Goal: Task Accomplishment & Management: Manage account settings

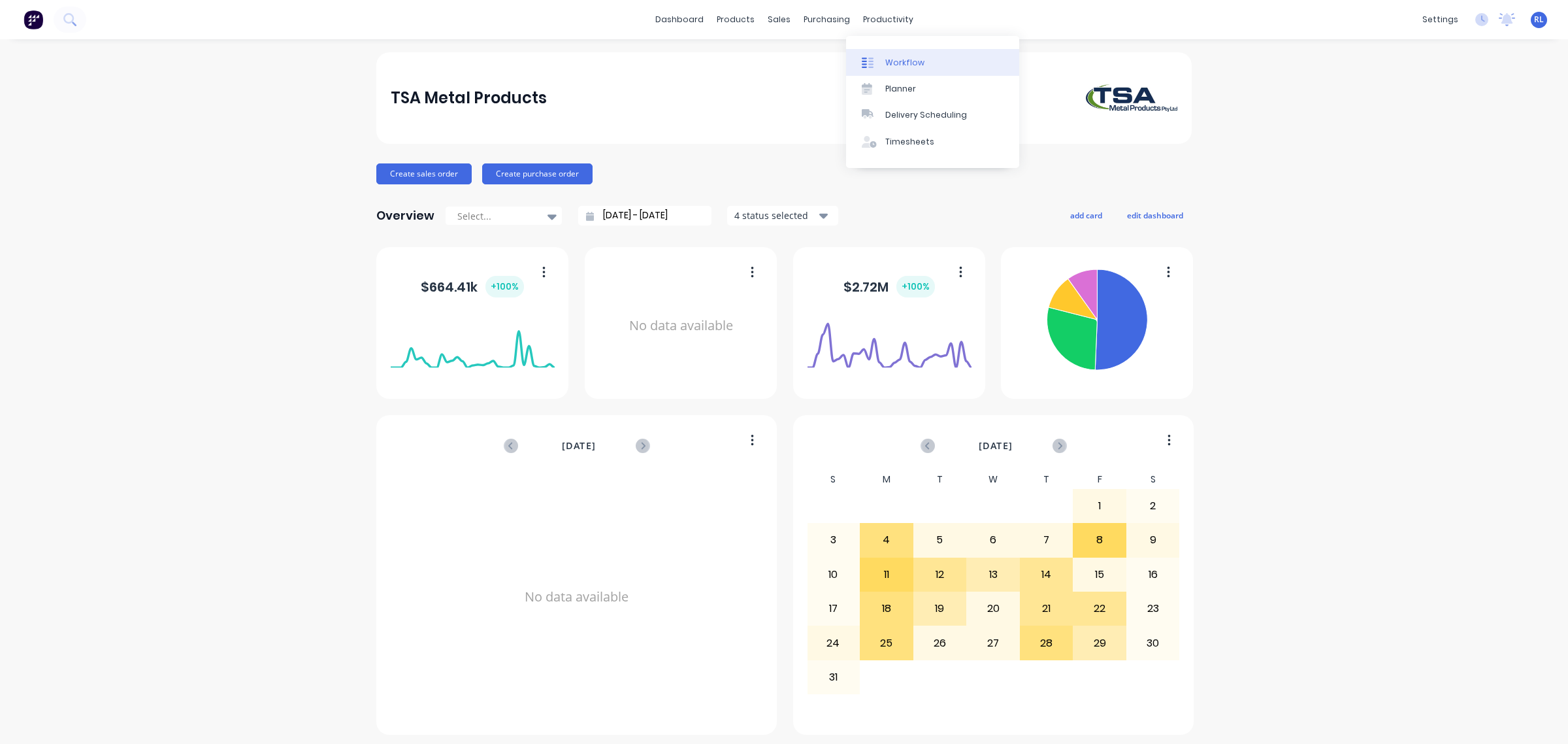
click at [924, 58] on link "Workflow" at bounding box center [932, 62] width 174 height 26
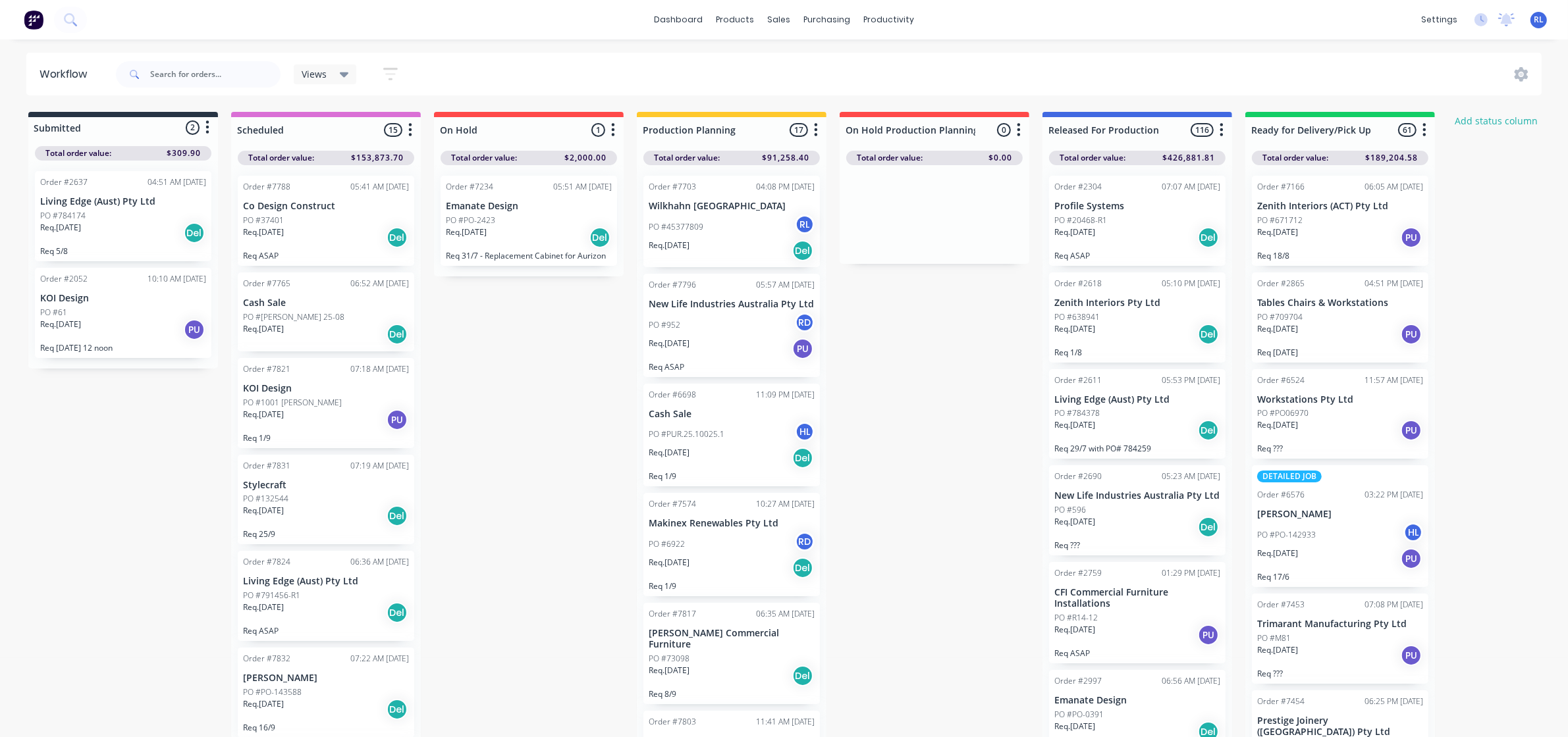
click at [388, 72] on icon "button" at bounding box center [391, 74] width 15 height 16
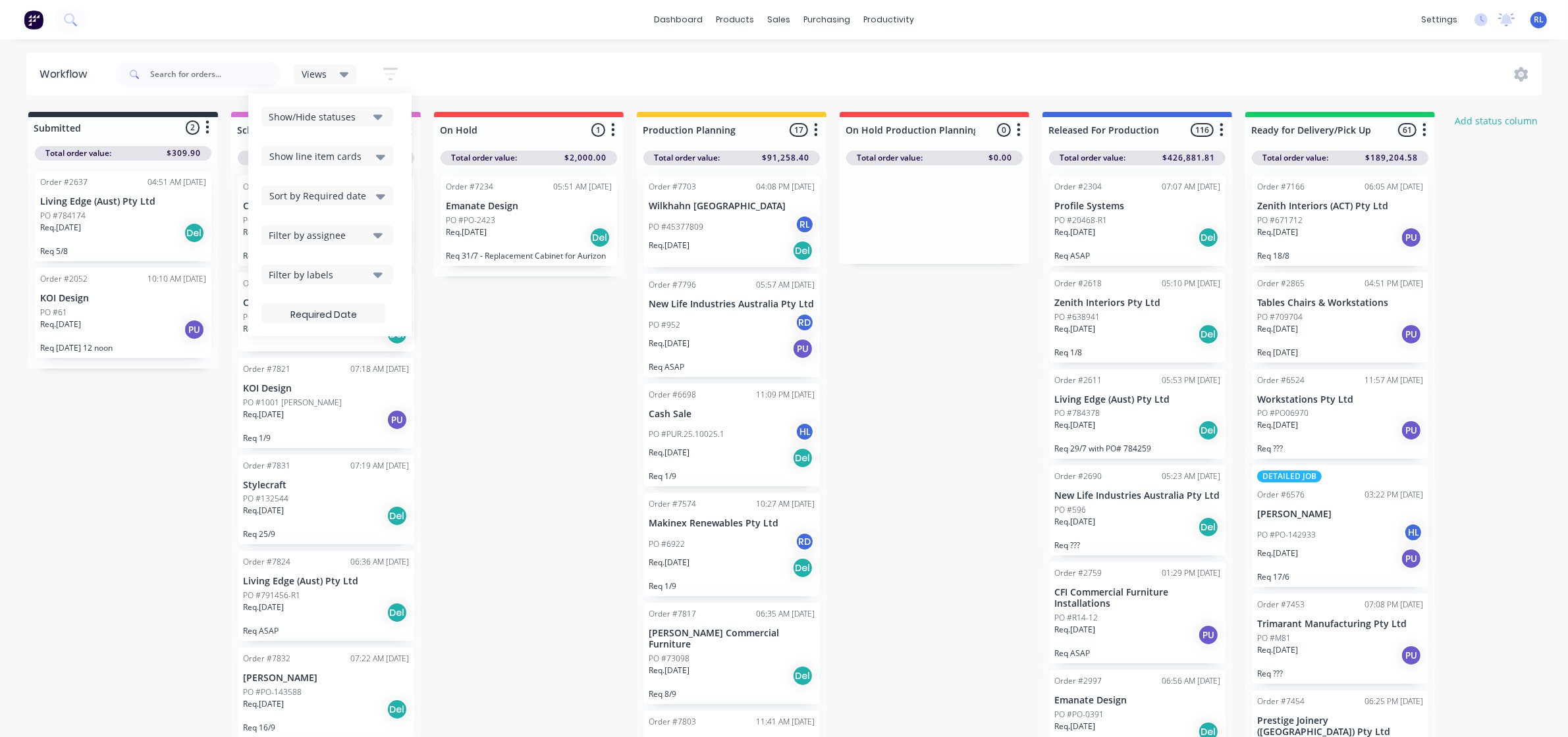
click at [344, 79] on icon at bounding box center [344, 74] width 9 height 14
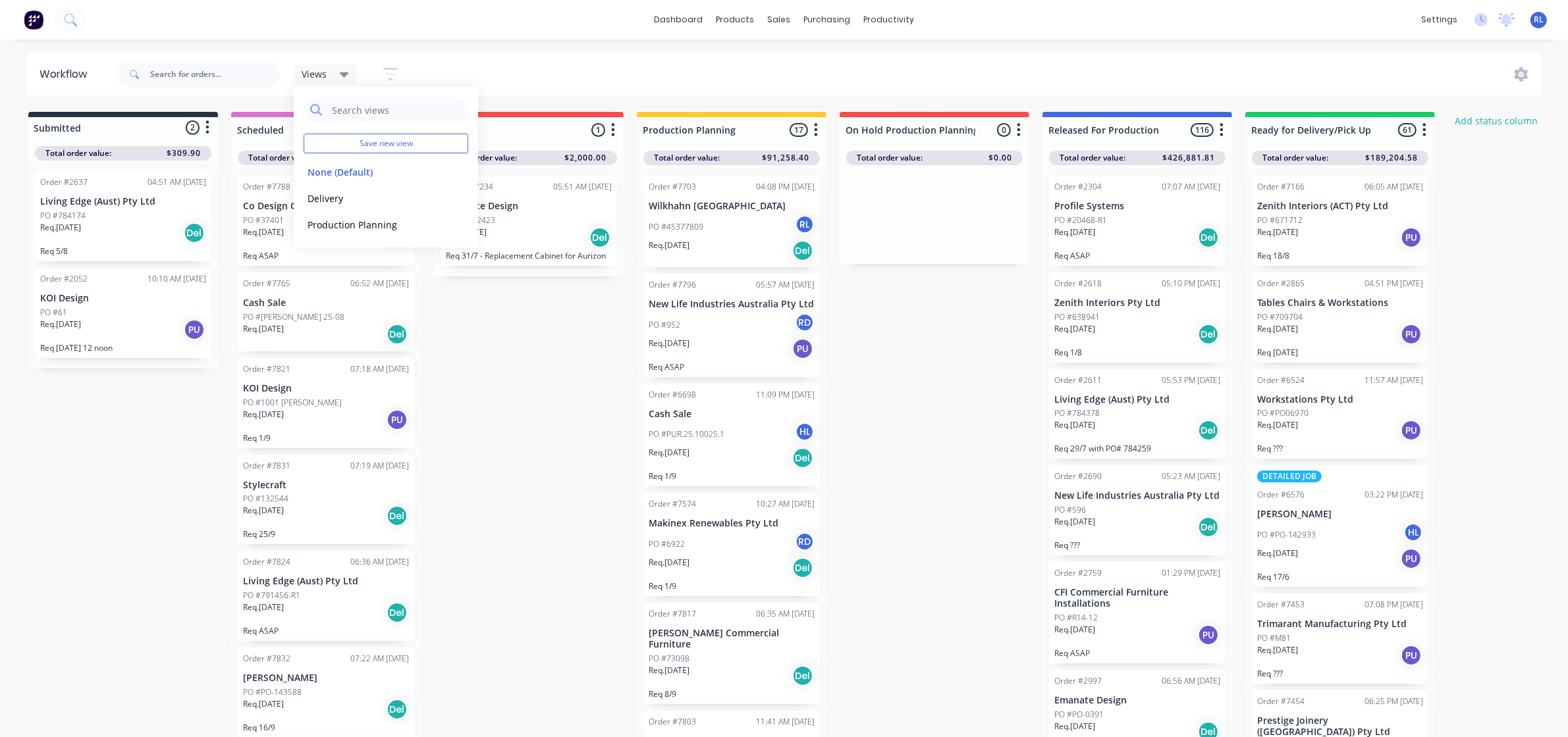
click at [394, 80] on icon "button" at bounding box center [391, 74] width 15 height 16
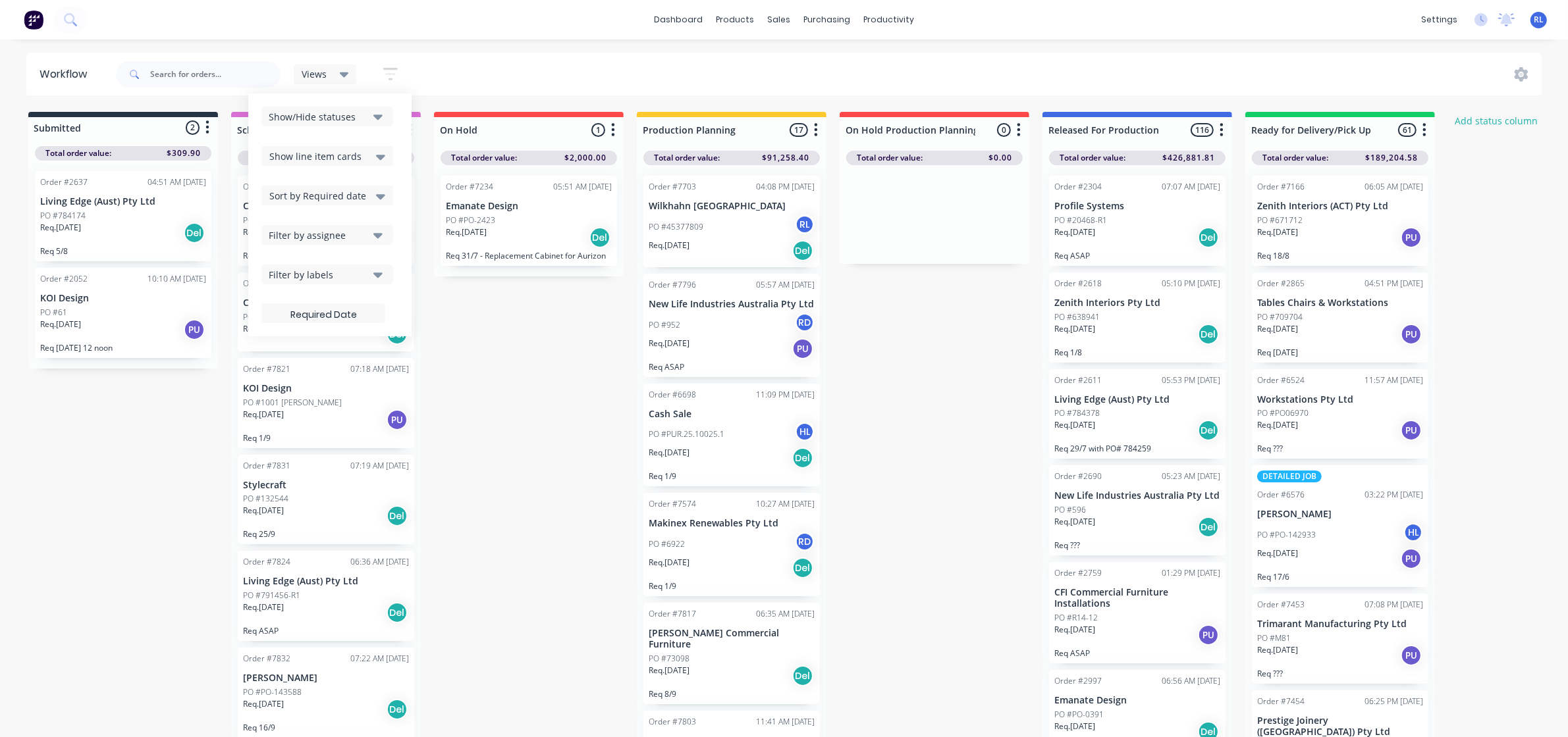
click at [375, 234] on icon "button" at bounding box center [377, 235] width 9 height 6
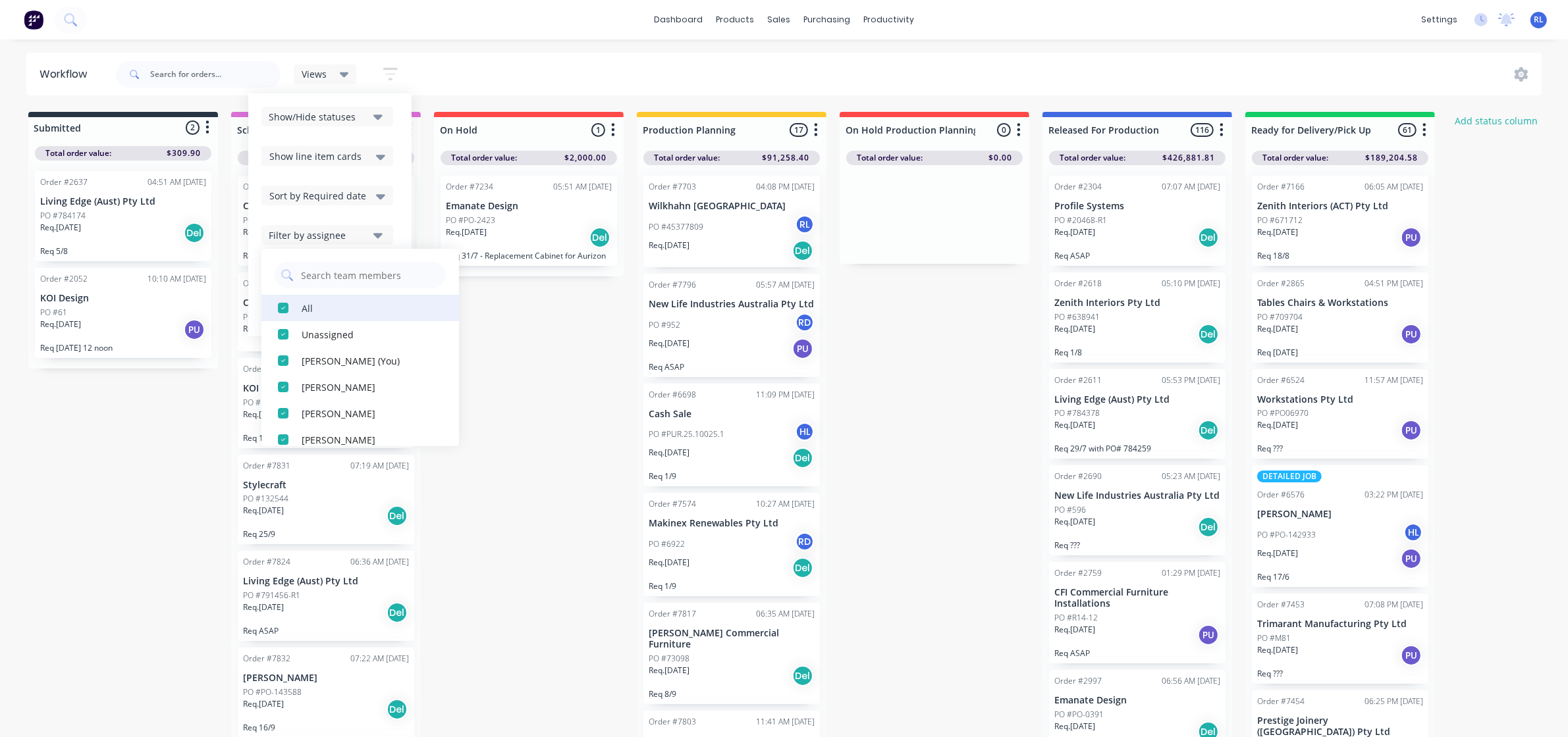
click at [346, 308] on div "All" at bounding box center [367, 307] width 131 height 14
drag, startPoint x: 344, startPoint y: 350, endPoint x: 361, endPoint y: 346, distance: 17.5
click at [348, 350] on button "[PERSON_NAME] (You)" at bounding box center [359, 361] width 197 height 27
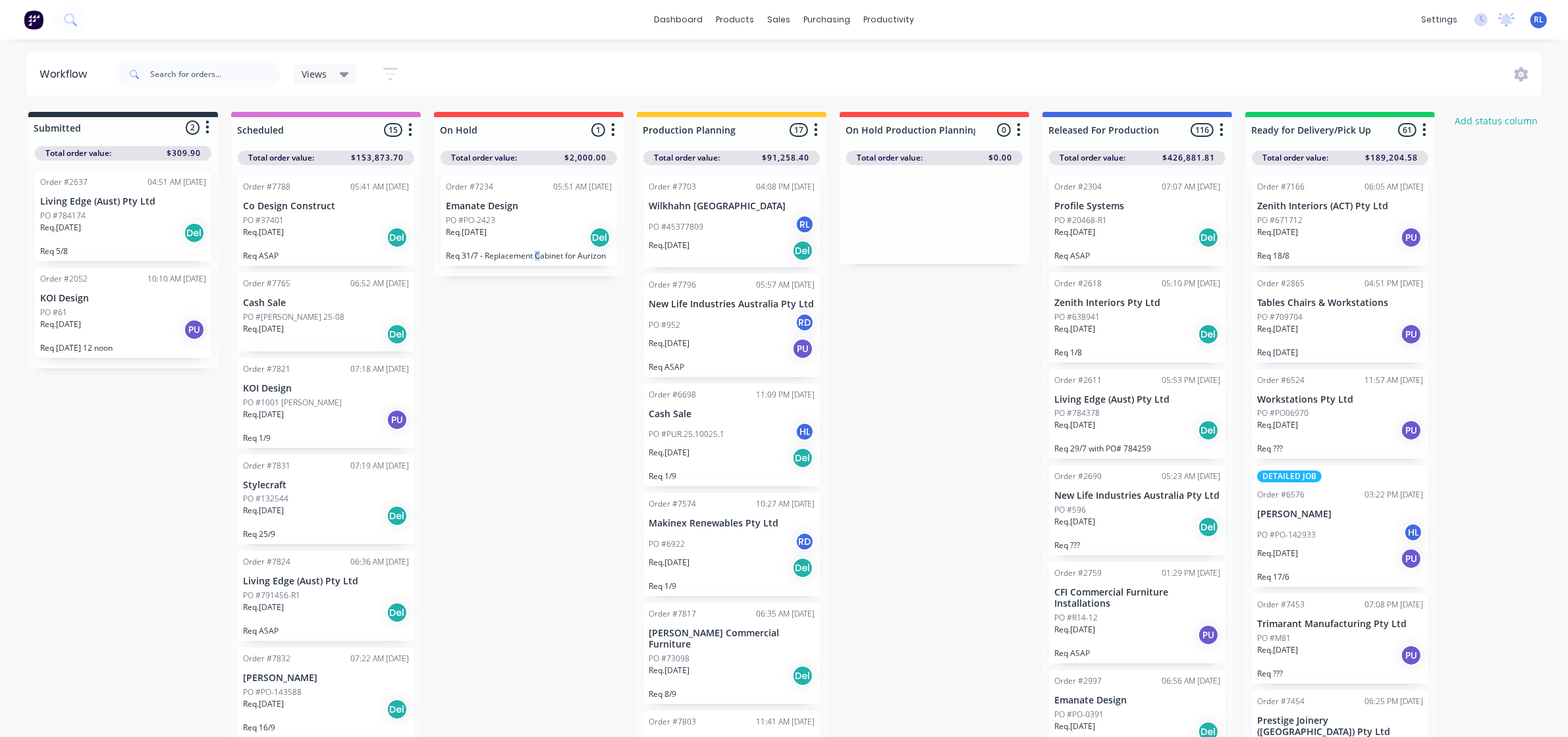
click at [542, 366] on div "Submitted 2 Status colour #273444 hex #273444 Save Cancel Summaries Total order…" at bounding box center [898, 428] width 1815 height 632
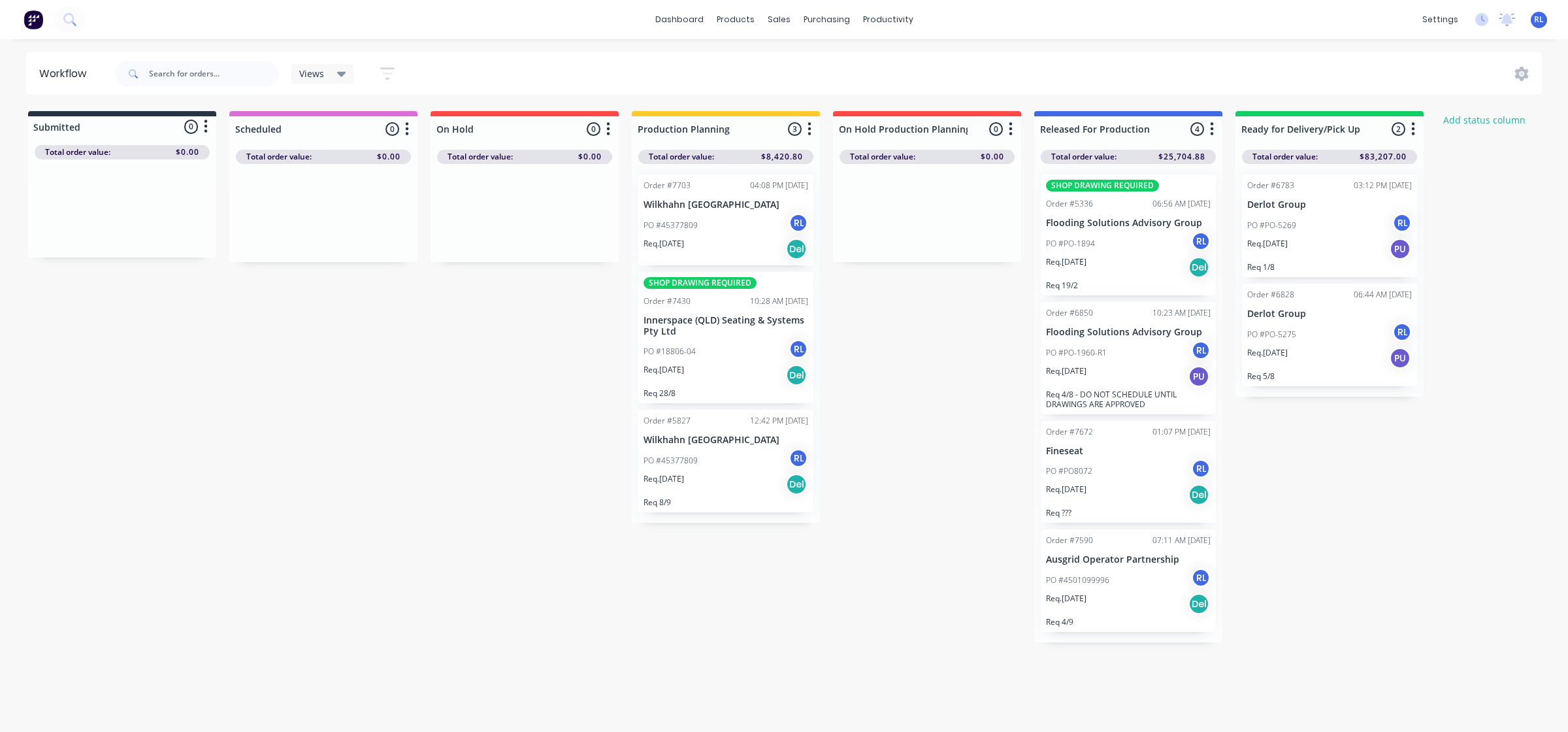
click at [393, 74] on icon "button" at bounding box center [387, 74] width 10 height 2
click at [423, 59] on div "Views Save new view None (Default) edit Delivery edit Production Planning edit …" at bounding box center [828, 74] width 1430 height 39
click at [338, 74] on icon at bounding box center [341, 74] width 9 height 14
click at [417, 139] on button "Save new view" at bounding box center [383, 142] width 163 height 20
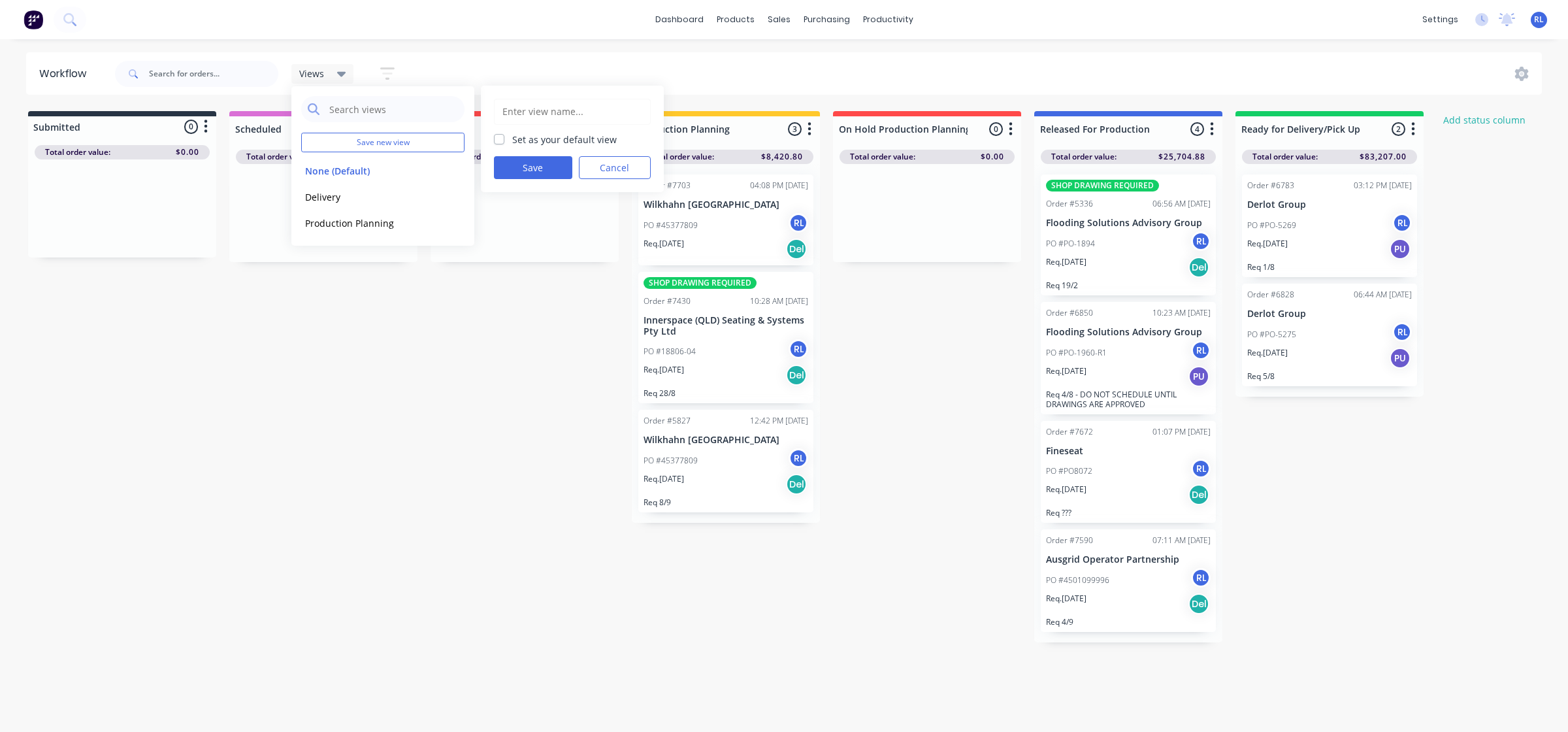
click at [569, 109] on input "text" at bounding box center [573, 111] width 142 height 25
type input "[PERSON_NAME]'s Work"
click at [546, 169] on button "Save" at bounding box center [533, 167] width 78 height 23
click at [491, 428] on div "Submitted 0 Status colour #273444 hex #273444 Save Cancel Summaries Total order…" at bounding box center [891, 377] width 1801 height 531
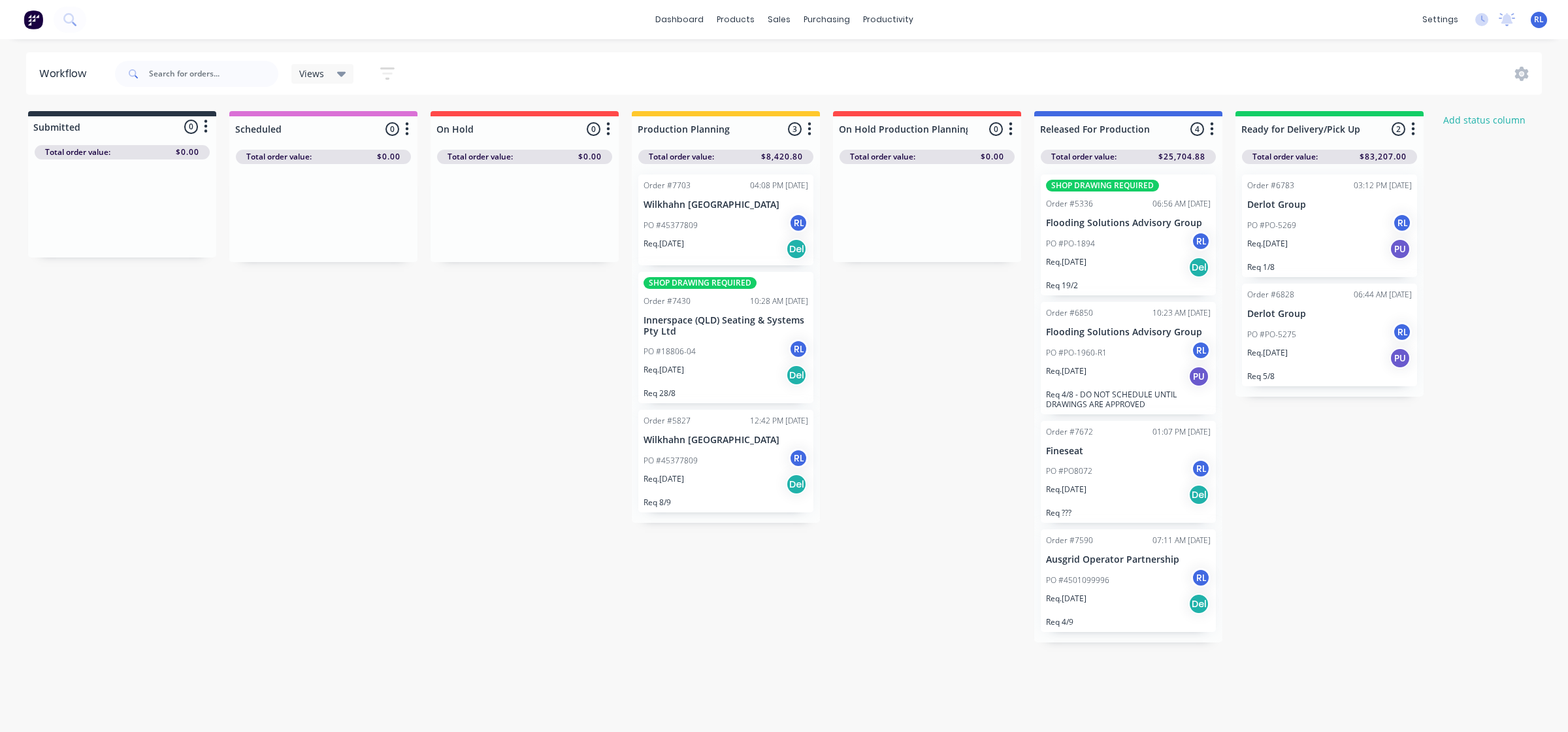
click at [34, 24] on img at bounding box center [33, 19] width 20 height 20
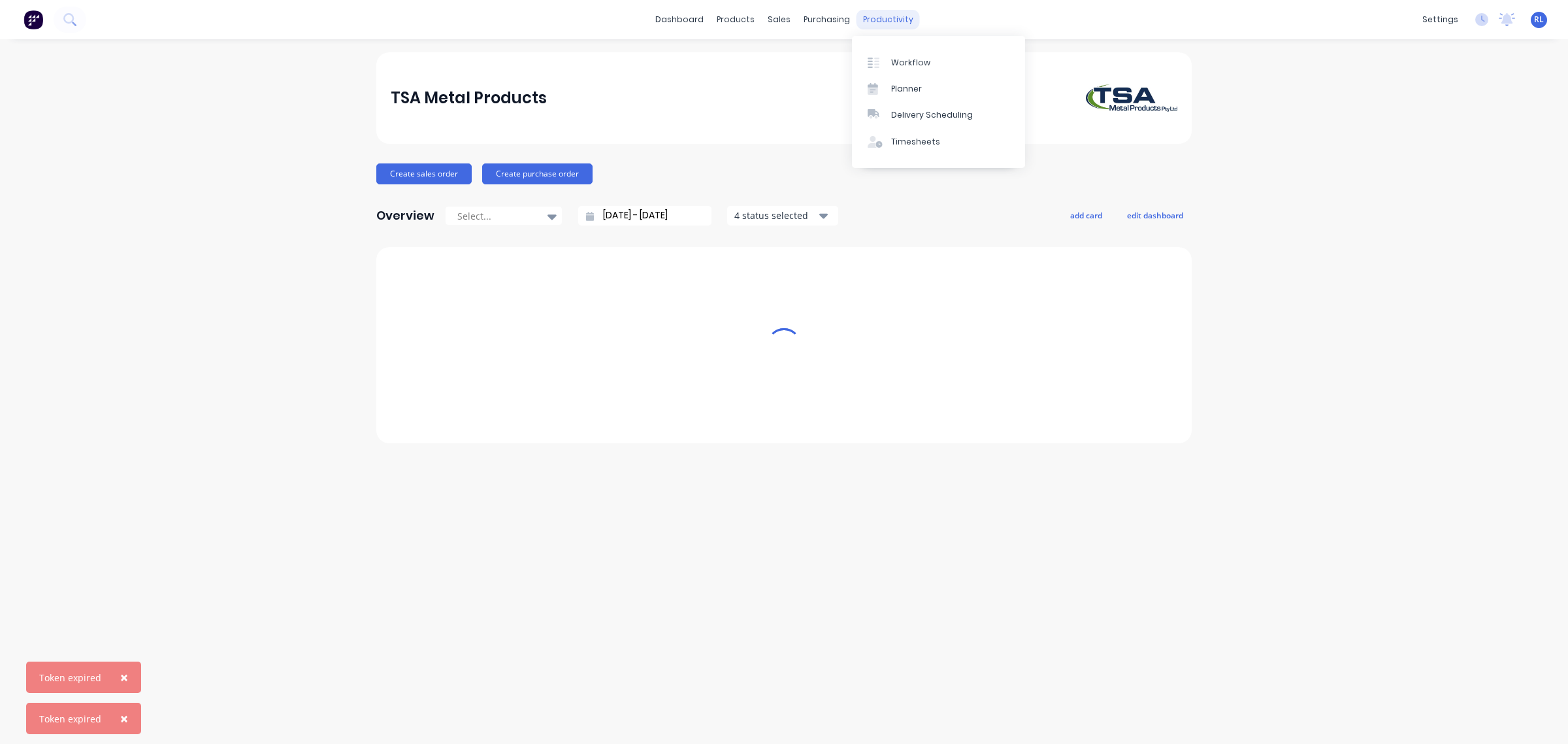
click at [896, 16] on div "productivity" at bounding box center [888, 19] width 63 height 20
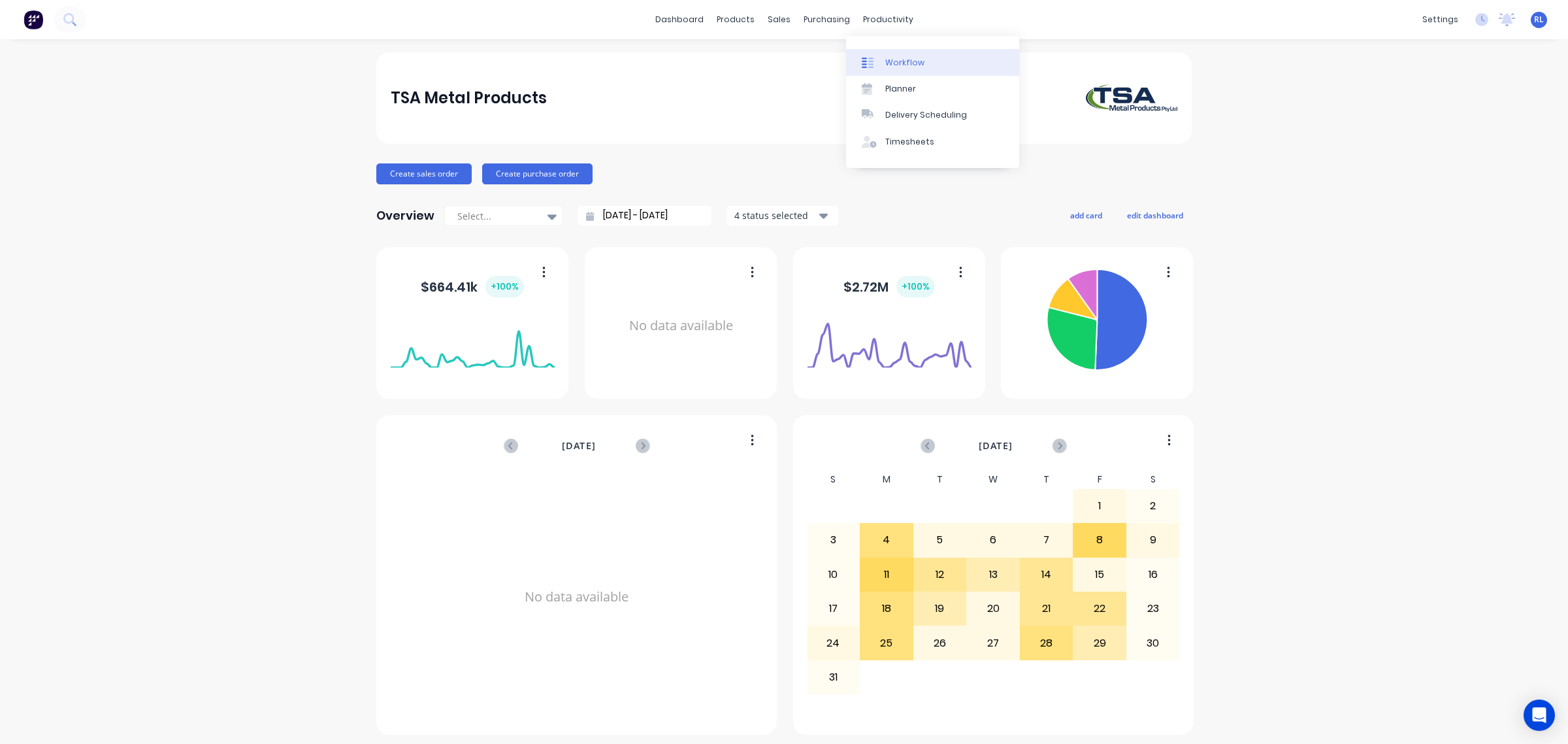
click at [909, 66] on div "Workflow" at bounding box center [904, 62] width 39 height 12
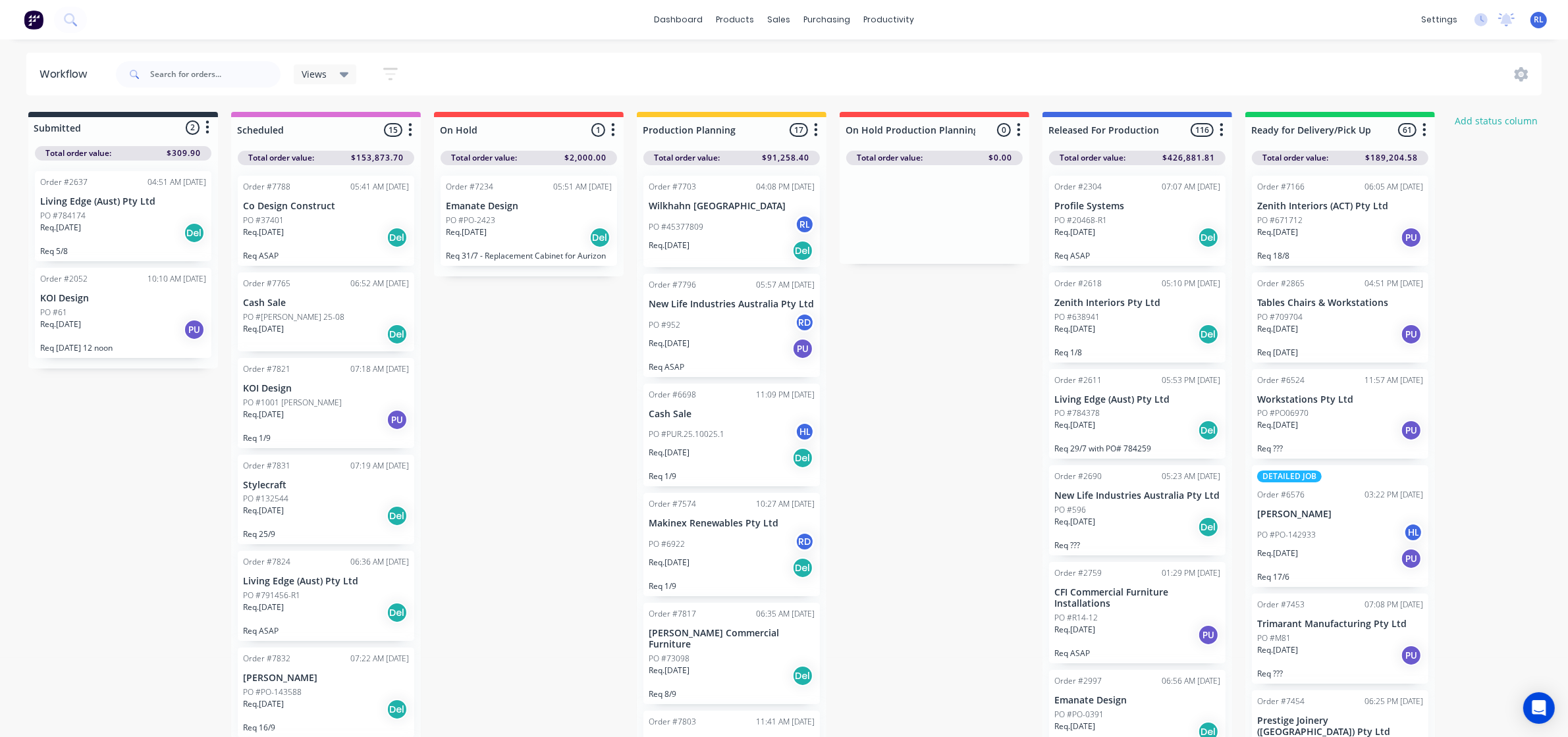
click at [348, 81] on div "Views" at bounding box center [325, 74] width 63 height 20
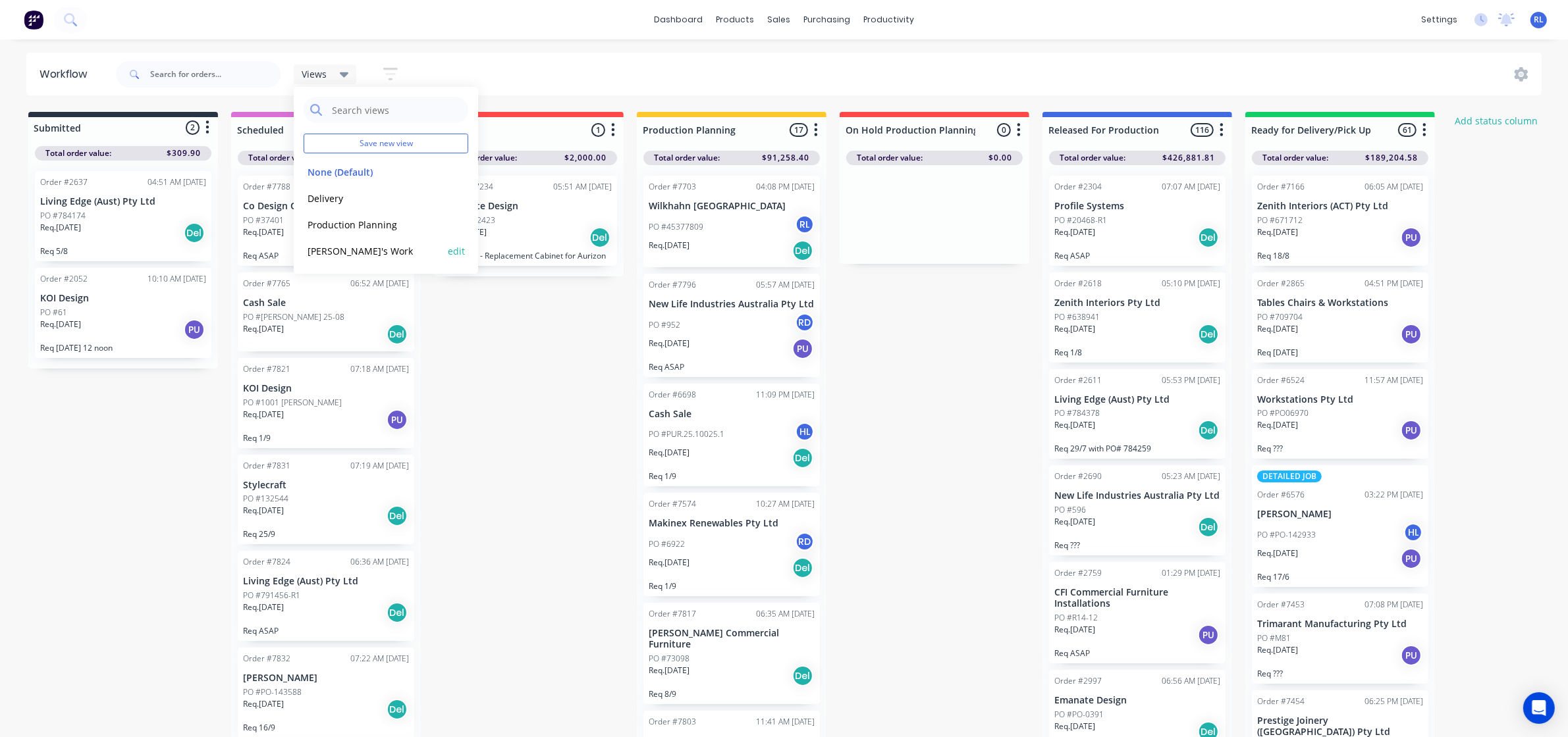
click at [331, 250] on button "[PERSON_NAME]'s Work" at bounding box center [374, 250] width 140 height 15
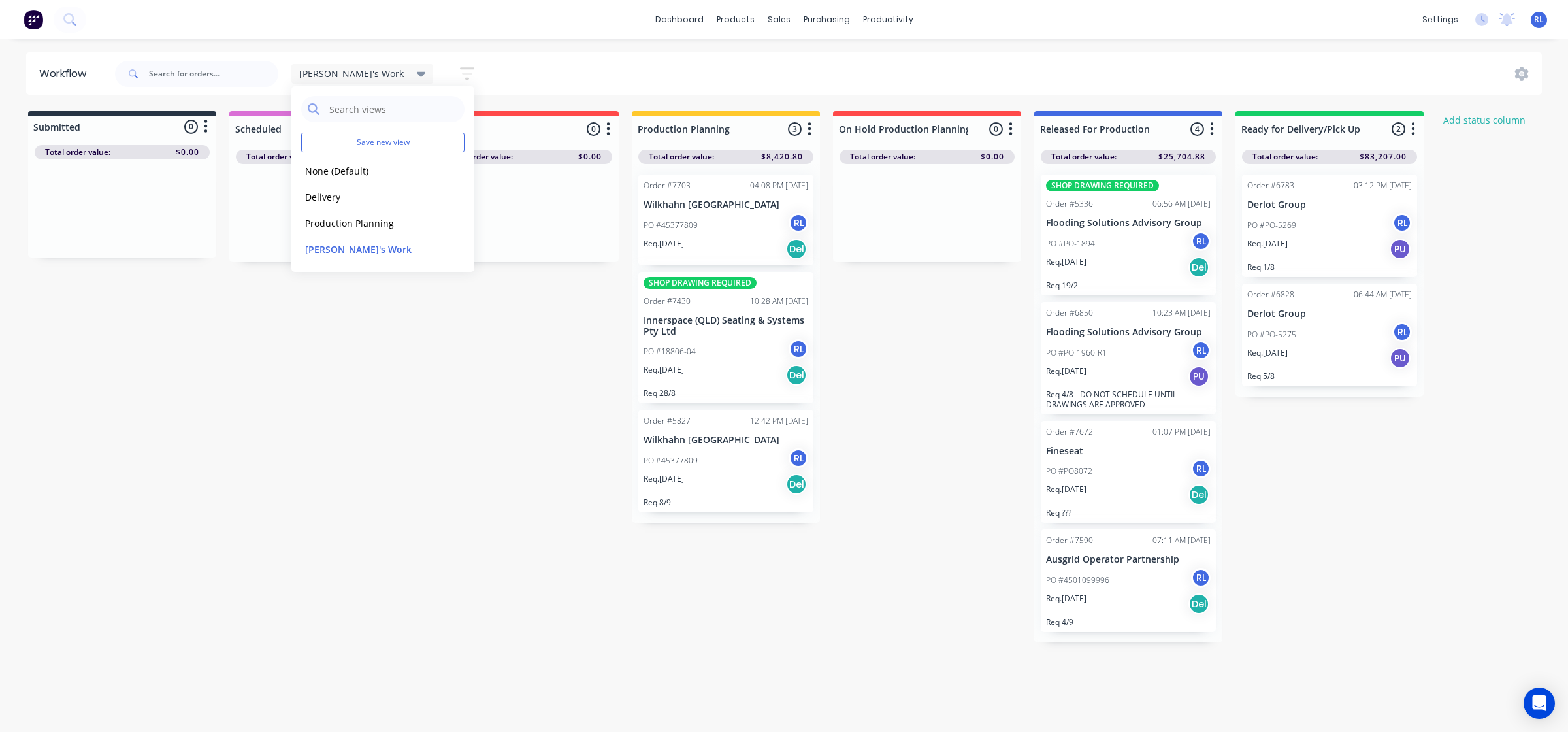
click at [533, 578] on div "Submitted 0 Status colour #273444 hex #273444 Save Cancel Summaries Total order…" at bounding box center [891, 377] width 1801 height 531
click at [743, 470] on div "PO #45377809 RL" at bounding box center [726, 461] width 165 height 25
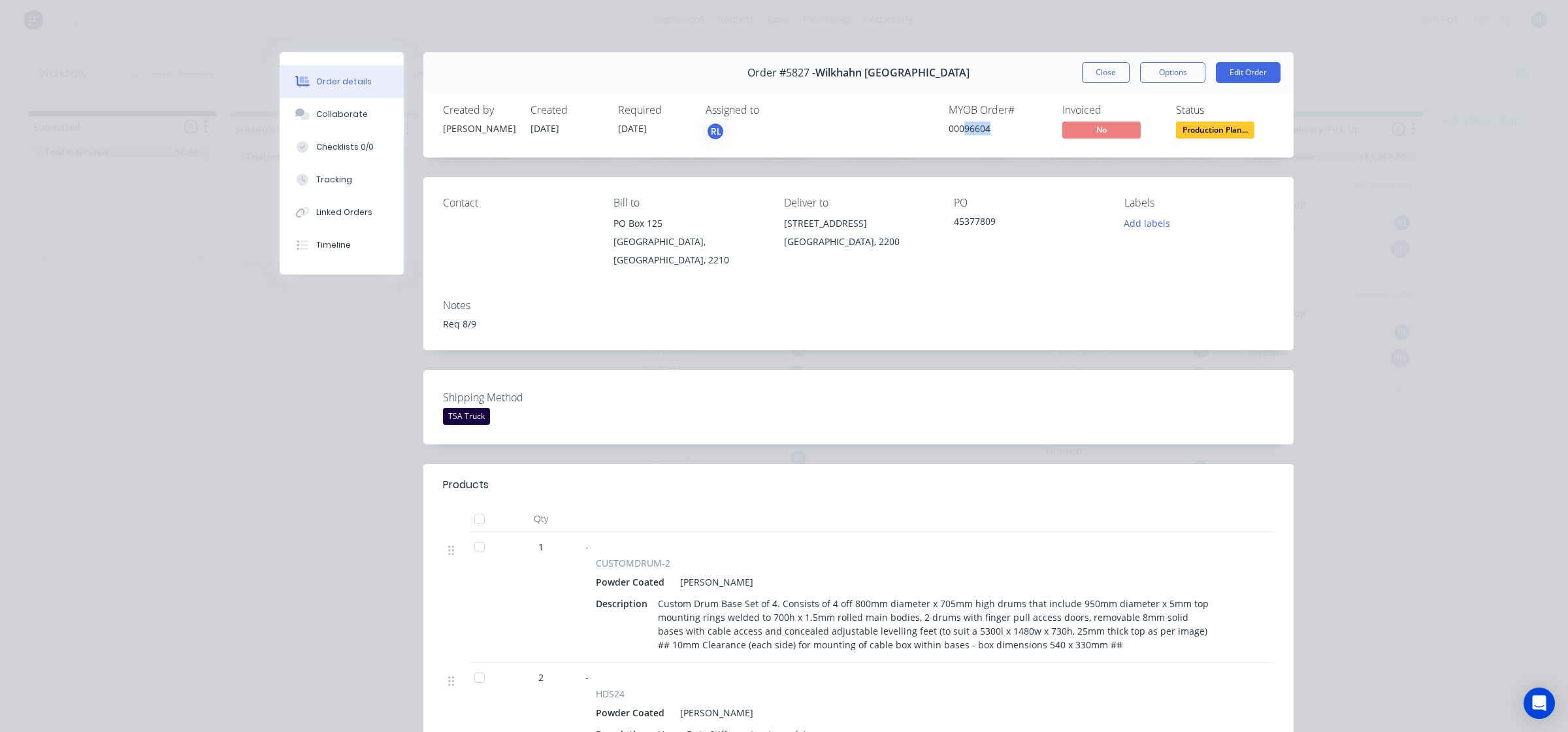
drag, startPoint x: 958, startPoint y: 127, endPoint x: 987, endPoint y: 132, distance: 29.4
click at [987, 132] on div "00096604" at bounding box center [998, 128] width 98 height 14
copy div "96604"
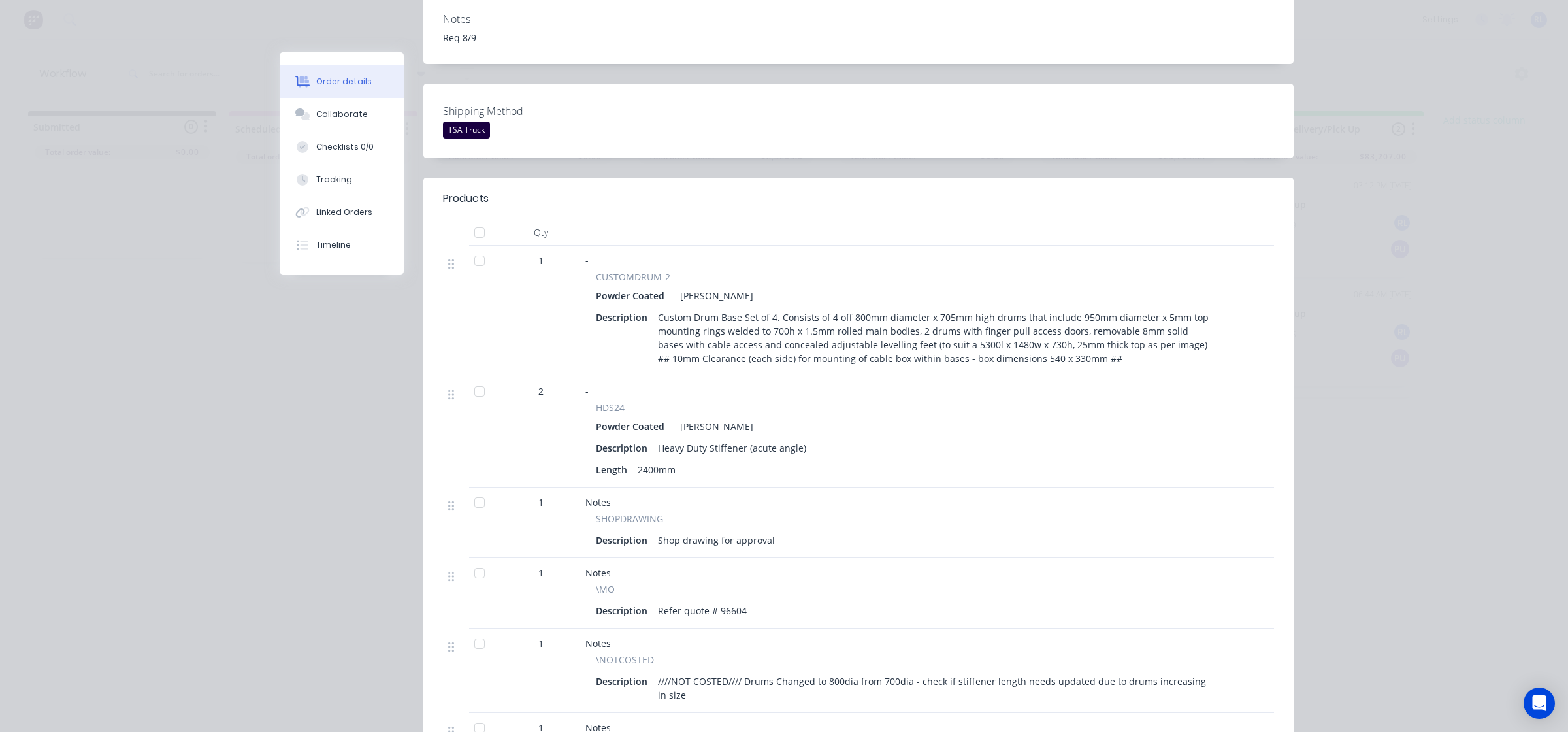
scroll to position [327, 0]
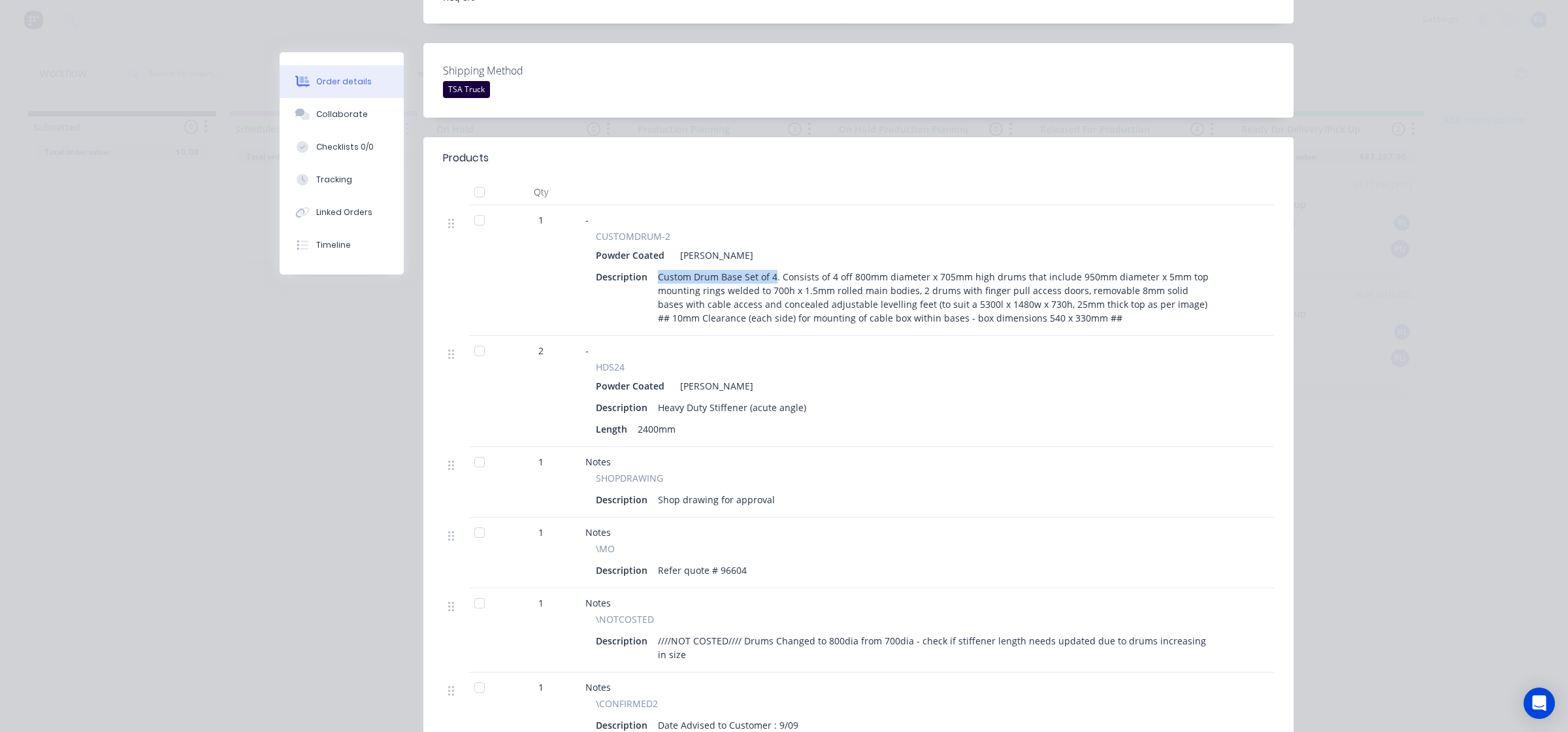
drag, startPoint x: 651, startPoint y: 262, endPoint x: 768, endPoint y: 262, distance: 117.0
click at [768, 267] on div "Custom Drum Base Set of 4. Consists of 4 off 800mm diameter x 705mm high drums …" at bounding box center [935, 297] width 565 height 60
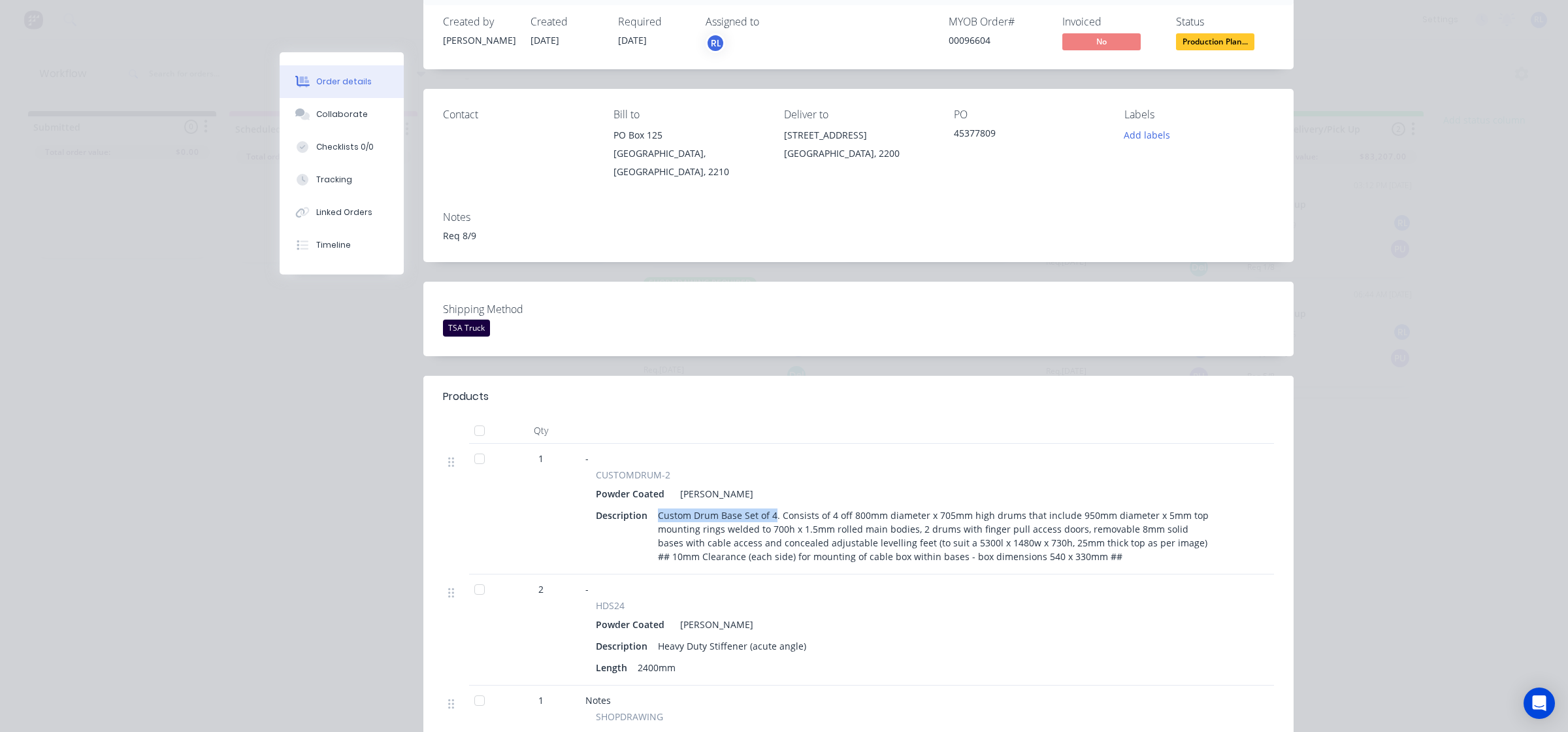
scroll to position [0, 0]
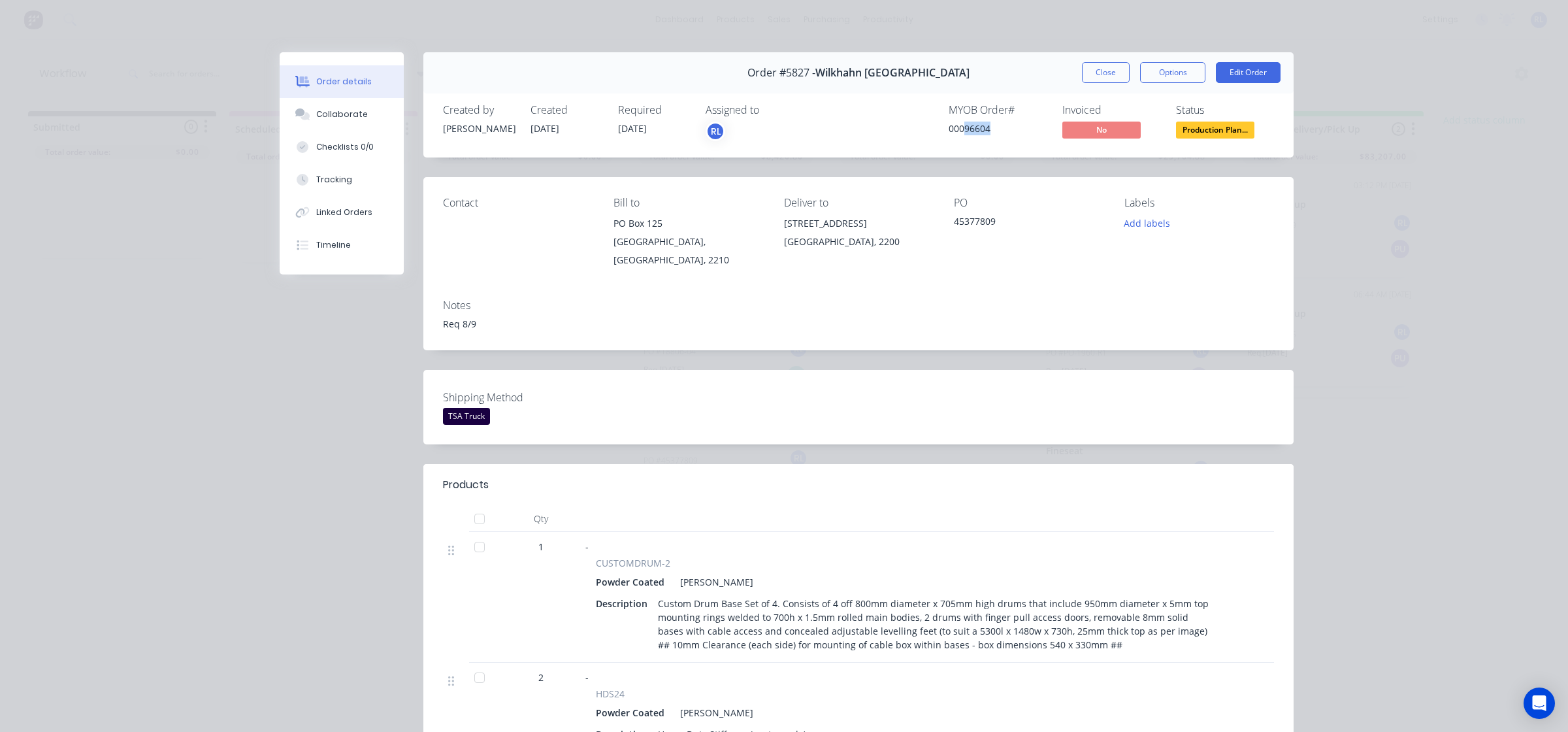
drag, startPoint x: 958, startPoint y: 126, endPoint x: 1003, endPoint y: 132, distance: 45.4
click at [1003, 132] on div "00096604" at bounding box center [998, 128] width 98 height 14
copy div "96604"
click at [1104, 79] on button "Close" at bounding box center [1106, 73] width 48 height 21
